Goal: Check status: Check status

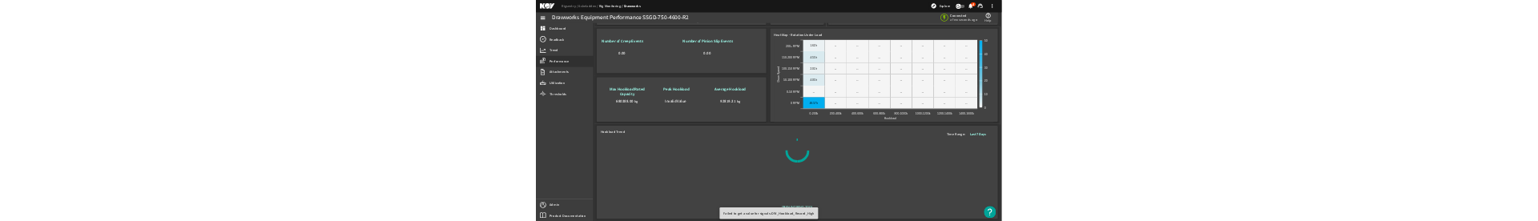
scroll to position [928, 0]
